Goal: Task Accomplishment & Management: Manage account settings

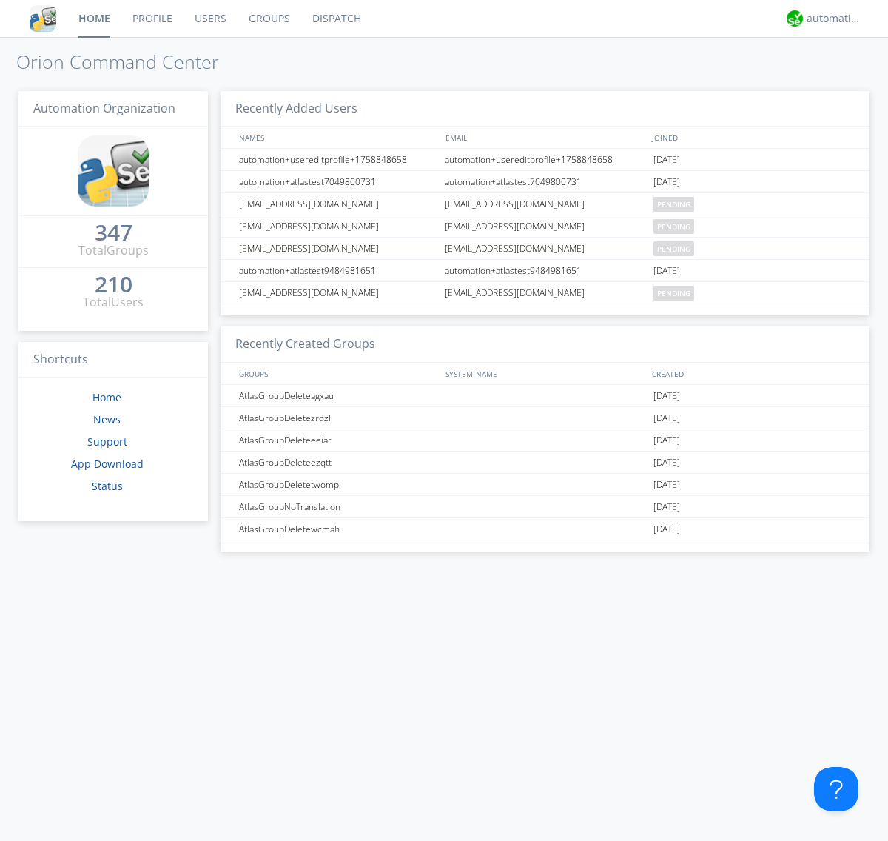
click at [210, 19] on link "Users" at bounding box center [211, 18] width 54 height 37
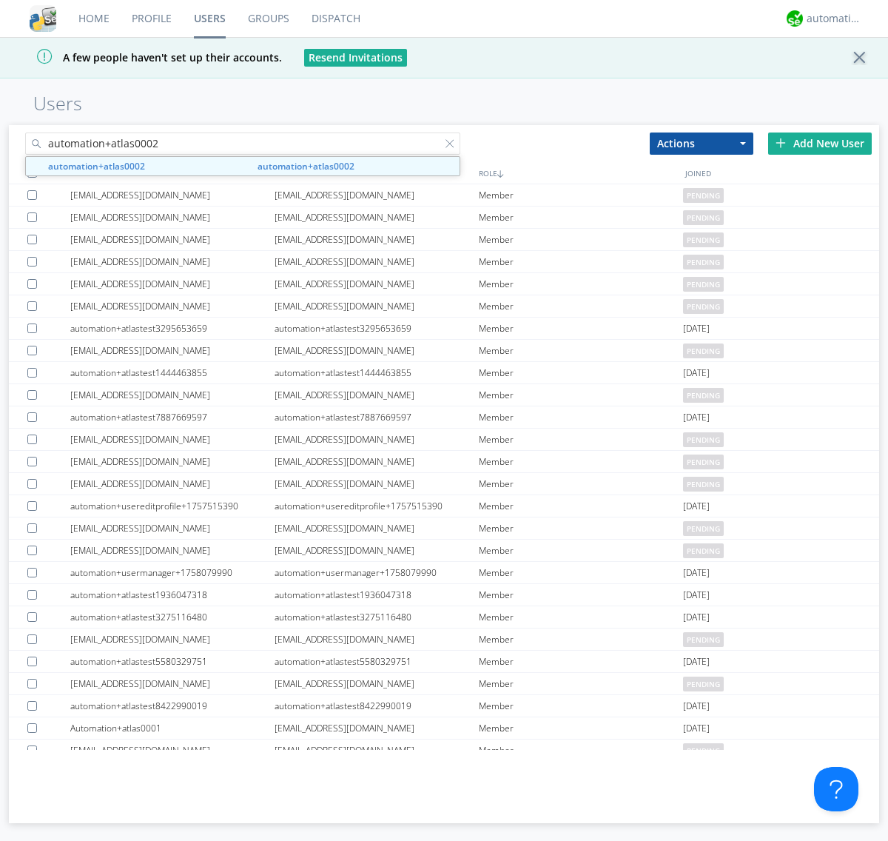
type input "automation+atlas0002"
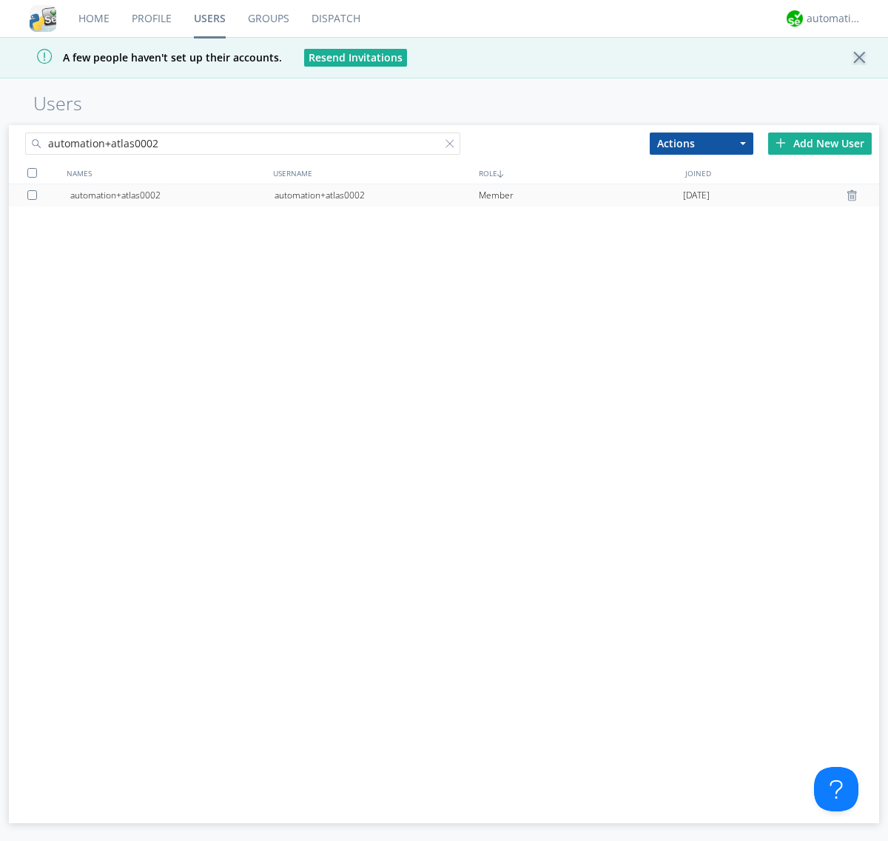
click at [376, 195] on div "automation+atlas0002" at bounding box center [377, 195] width 204 height 22
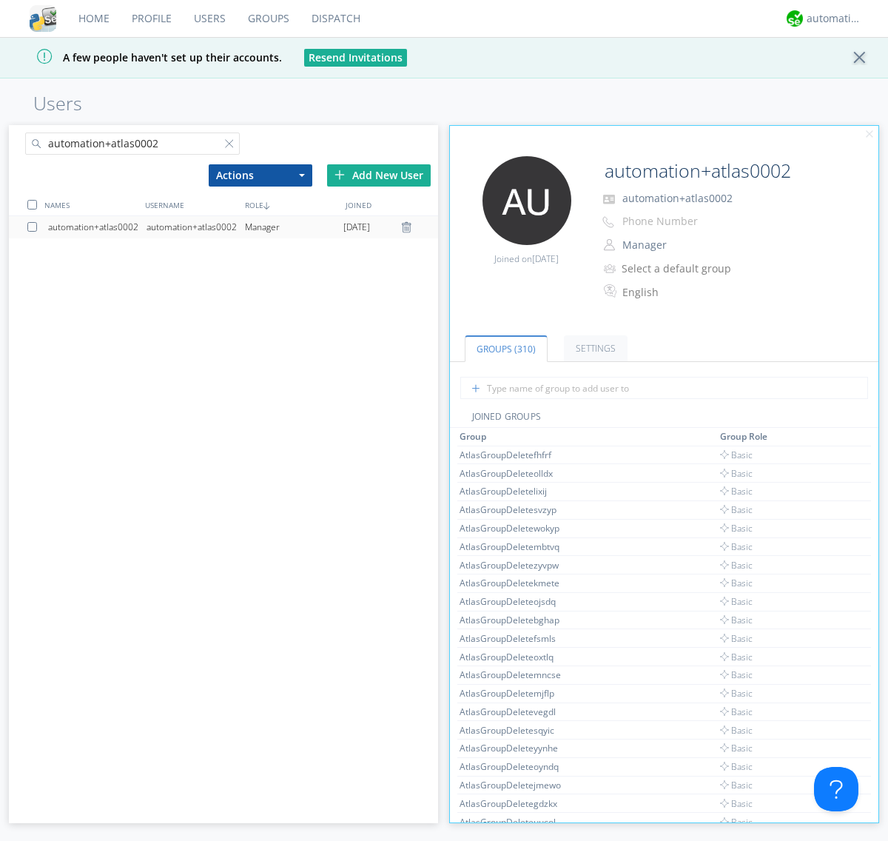
click at [691, 245] on button "Manager" at bounding box center [692, 245] width 148 height 21
click at [0, 0] on link "Basic User" at bounding box center [0, 0] width 0 height 0
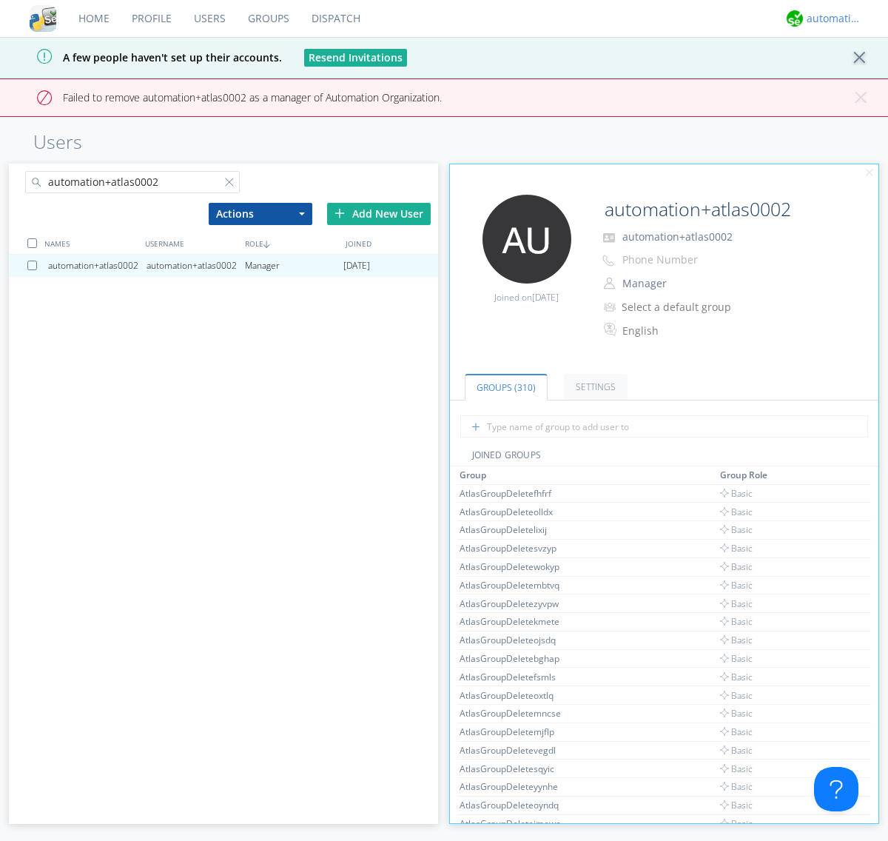
click at [831, 19] on div "automation+atlas" at bounding box center [835, 18] width 56 height 15
